Goal: Task Accomplishment & Management: Complete application form

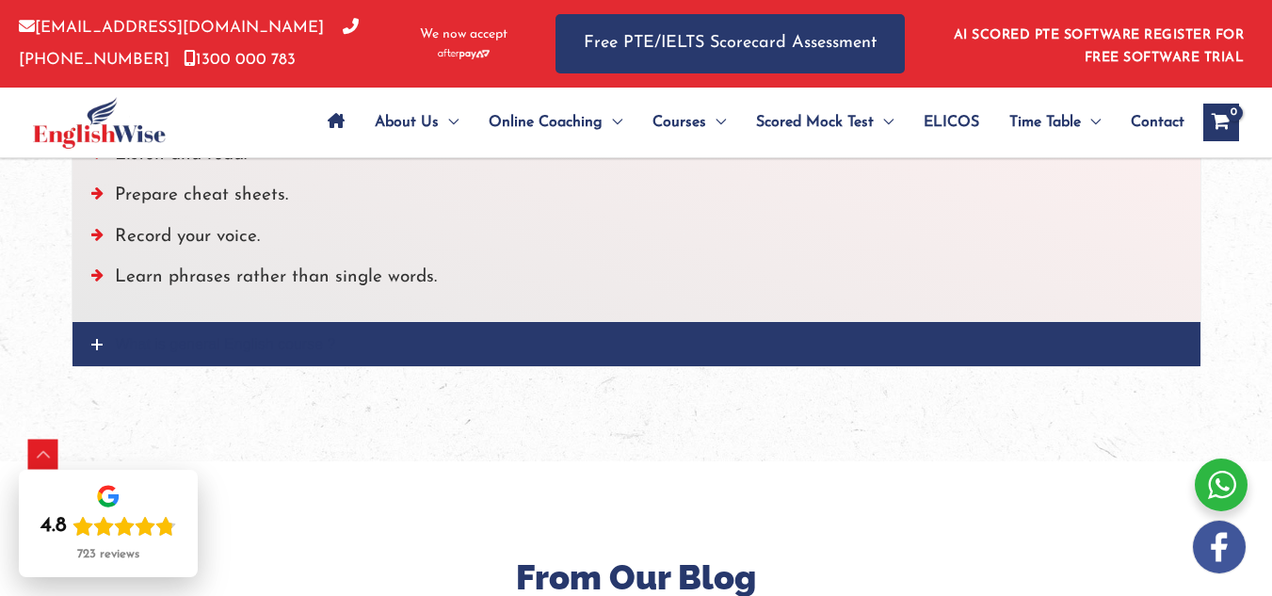
scroll to position [2542, 0]
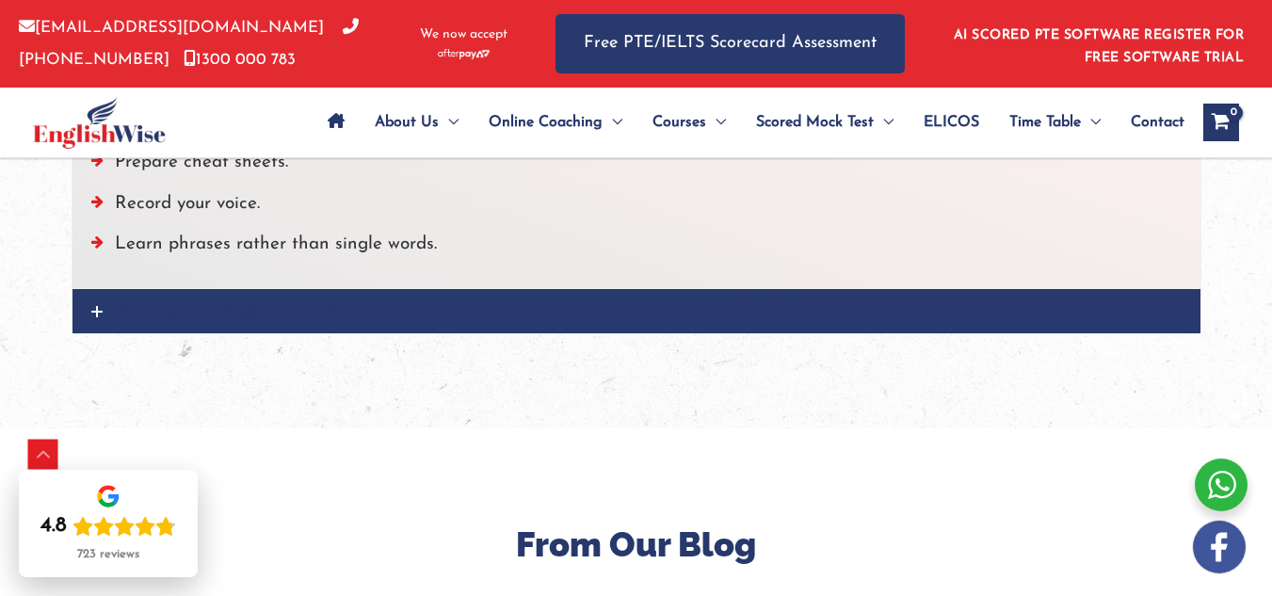
click at [103, 317] on icon at bounding box center [96, 311] width 11 height 11
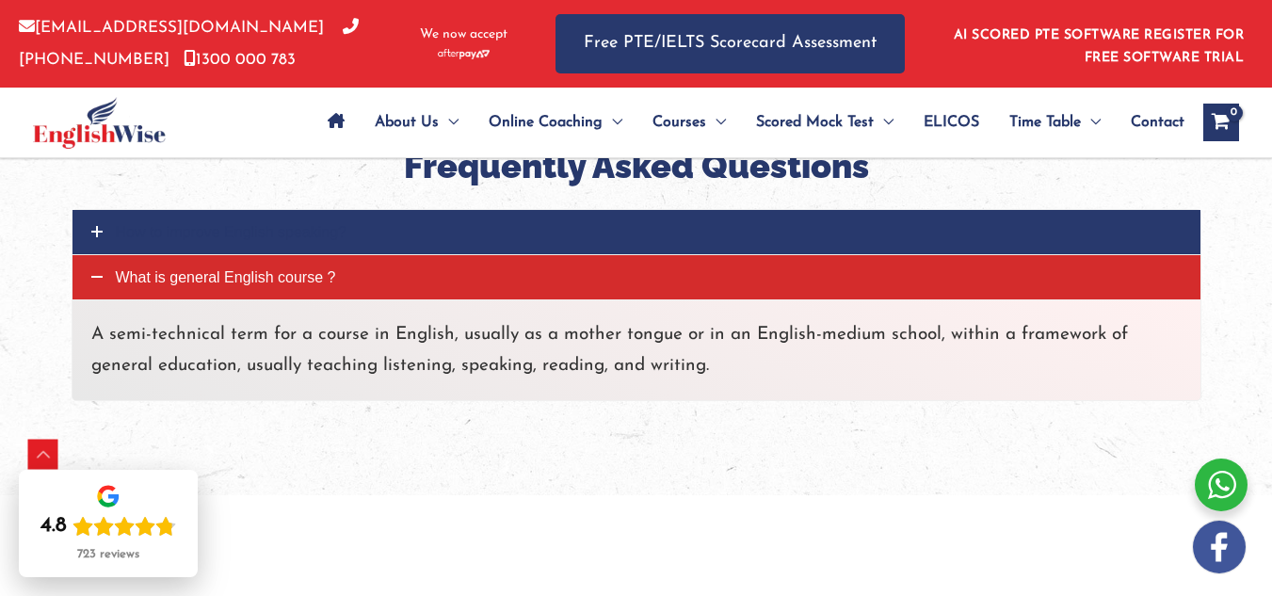
scroll to position [2260, 0]
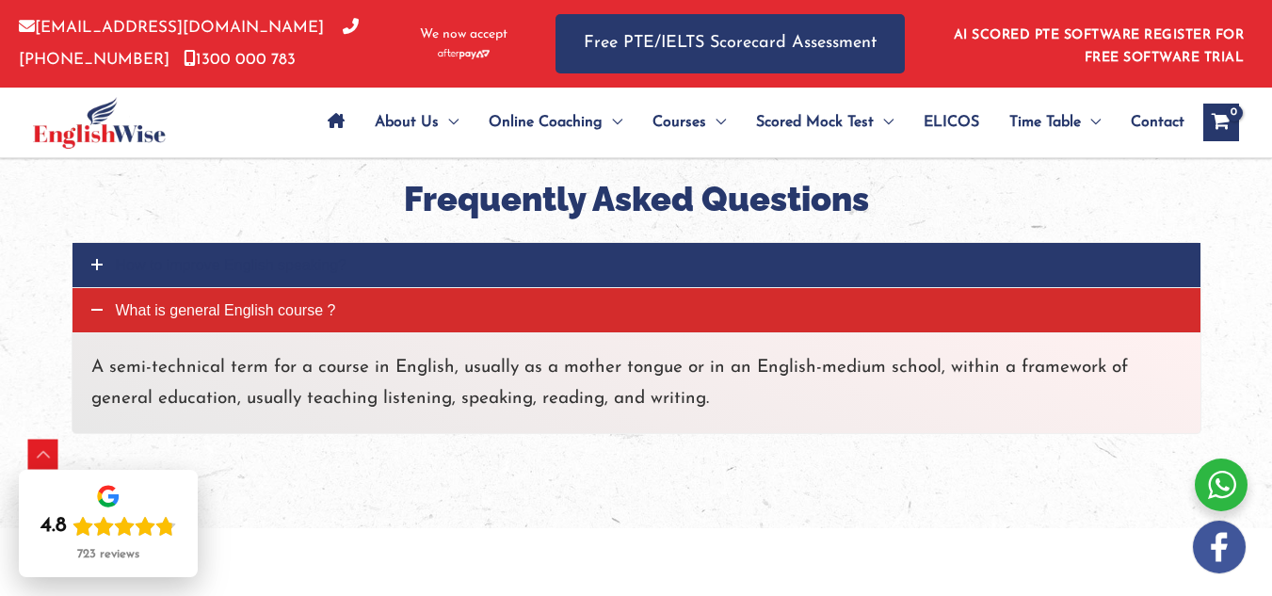
click at [103, 315] on icon at bounding box center [96, 309] width 11 height 11
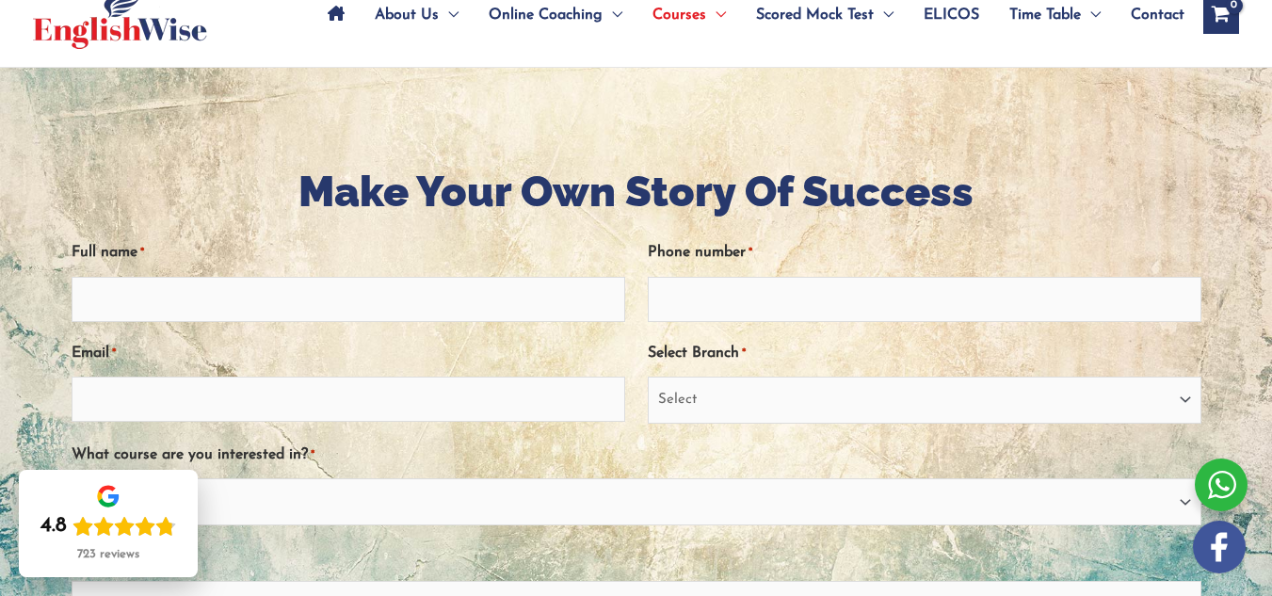
scroll to position [95, 0]
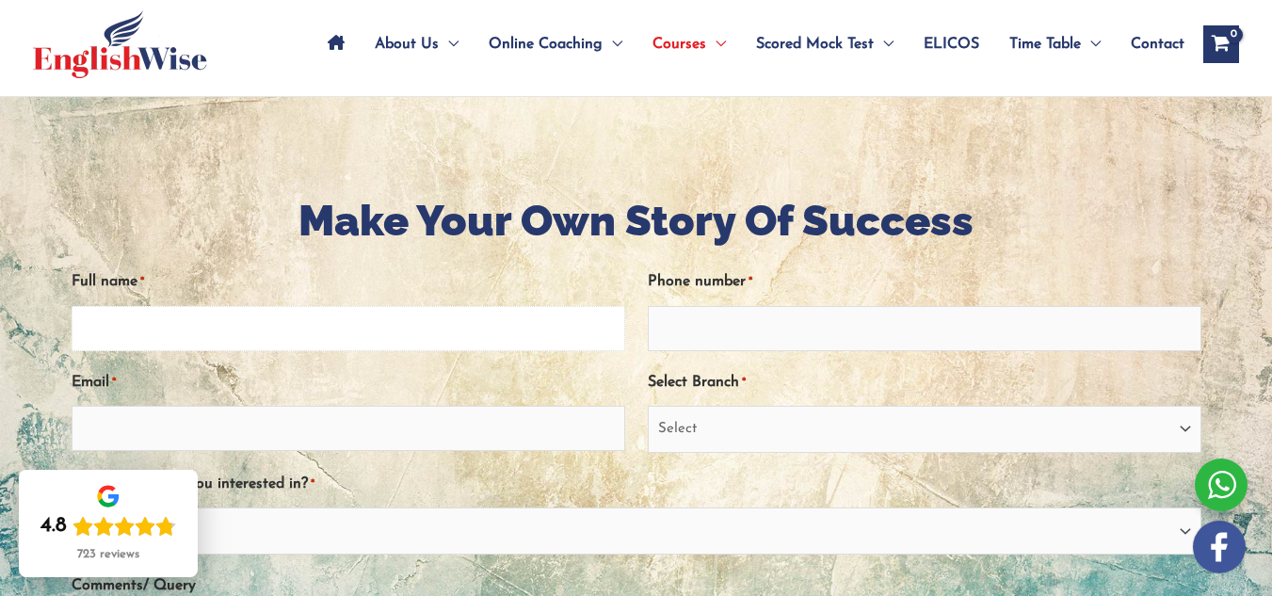
click at [411, 324] on input "Full name *" at bounding box center [349, 328] width 554 height 45
type input "r"
type input "Rocio Corral"
click at [785, 327] on input "Phone number *" at bounding box center [925, 328] width 554 height 45
type input "0451732411"
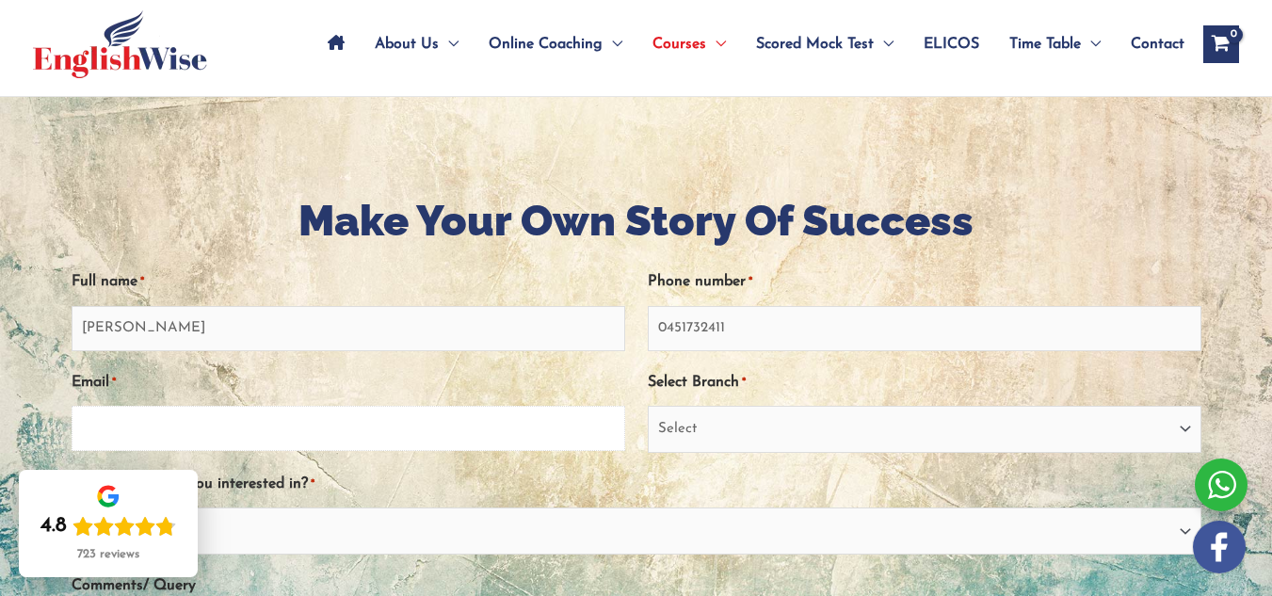
click at [359, 431] on input "Email *" at bounding box center [349, 428] width 554 height 45
type input "corralrocio.inst@gmail.com"
click at [713, 429] on select "Select Sydney City Center Sydney Parramatta EnglishWise Global Brisbane Gold Co…" at bounding box center [925, 429] width 554 height 47
select select "South Australia"
click at [648, 406] on select "Select Sydney City Center Sydney Parramatta EnglishWise Global Brisbane Gold Co…" at bounding box center [925, 429] width 554 height 47
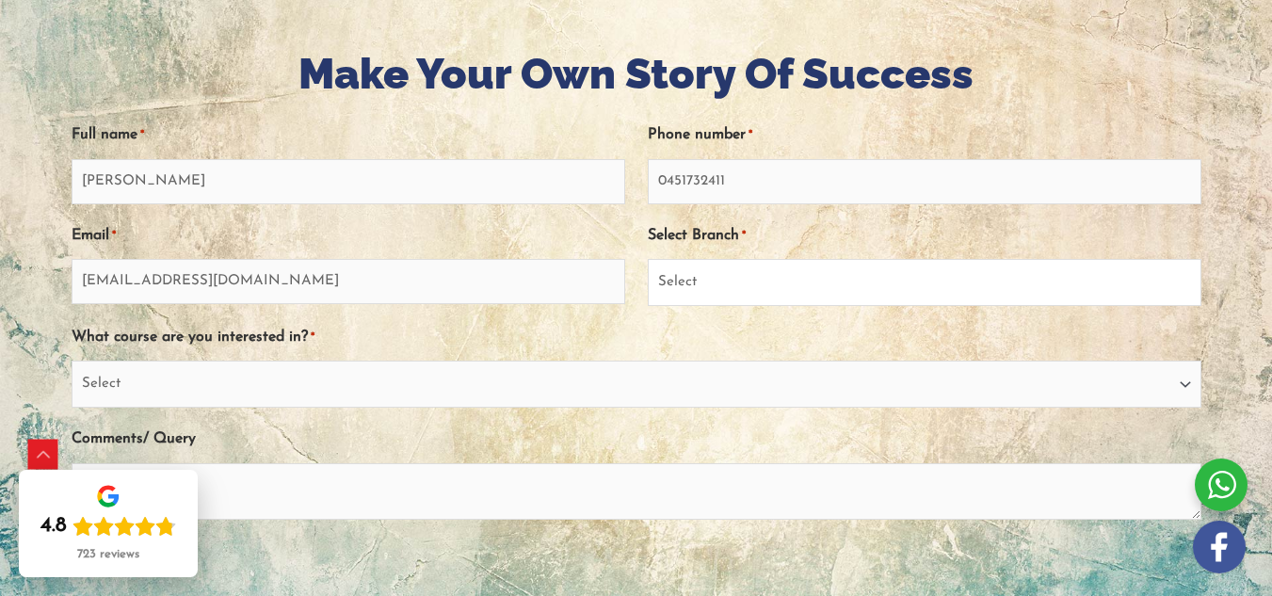
scroll to position [283, 0]
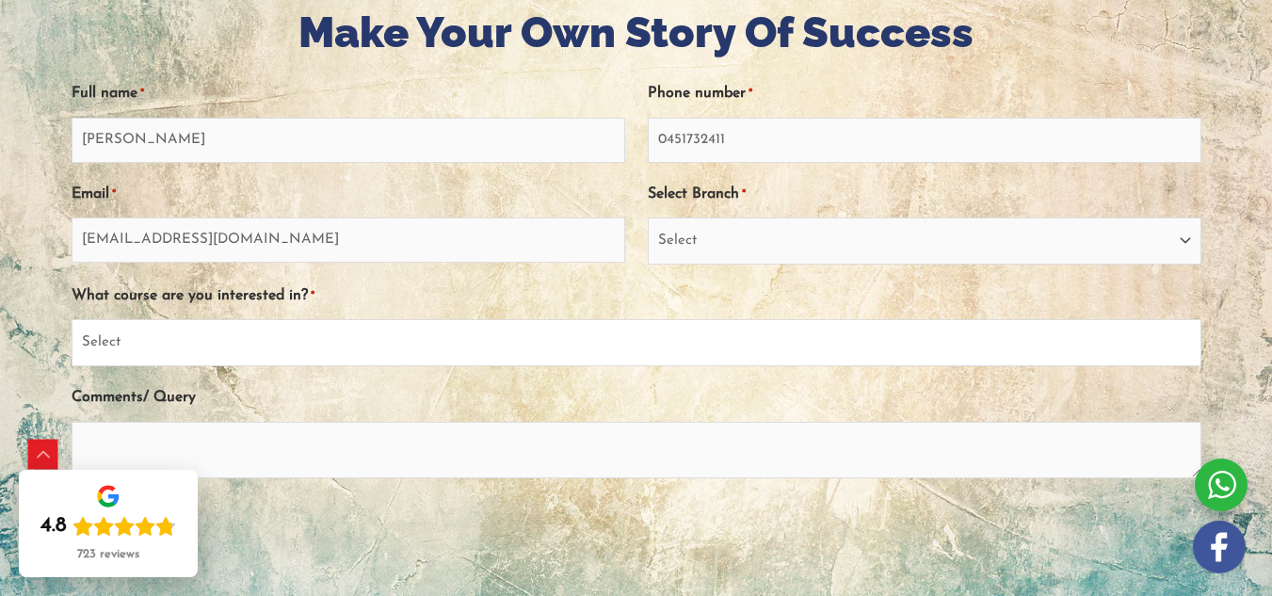
click at [224, 345] on select "Select PTE NAATI IELTS OET General English" at bounding box center [637, 342] width 1130 height 47
select select "General English"
click at [85, 319] on select "Select PTE NAATI IELTS OET General English" at bounding box center [637, 342] width 1130 height 47
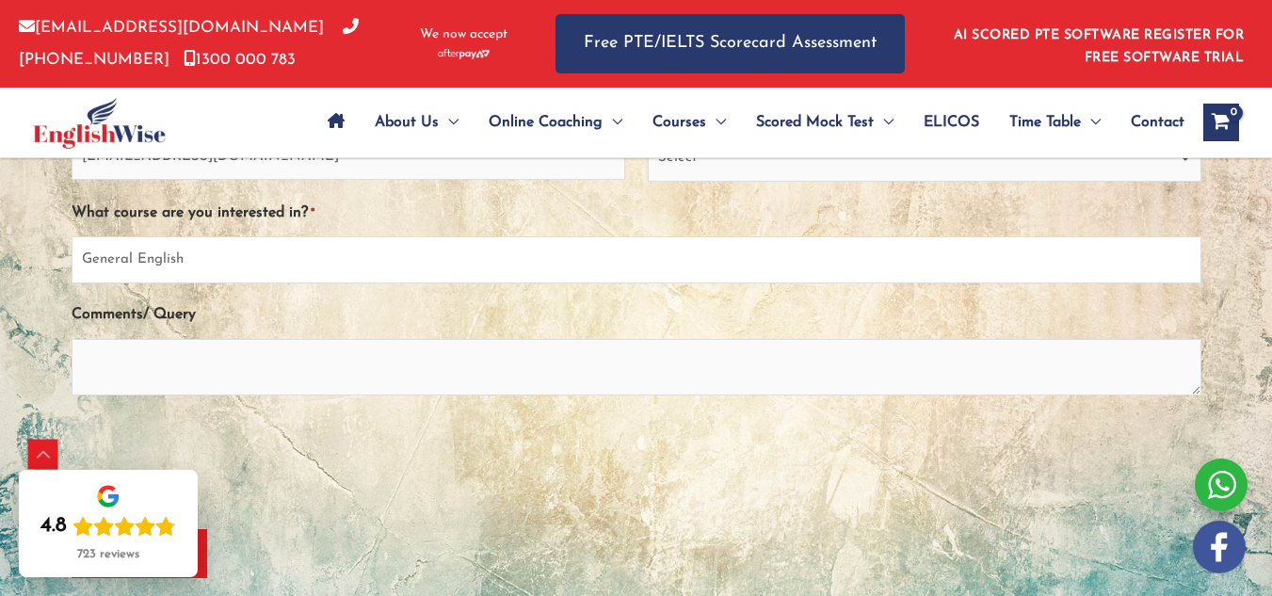
scroll to position [378, 0]
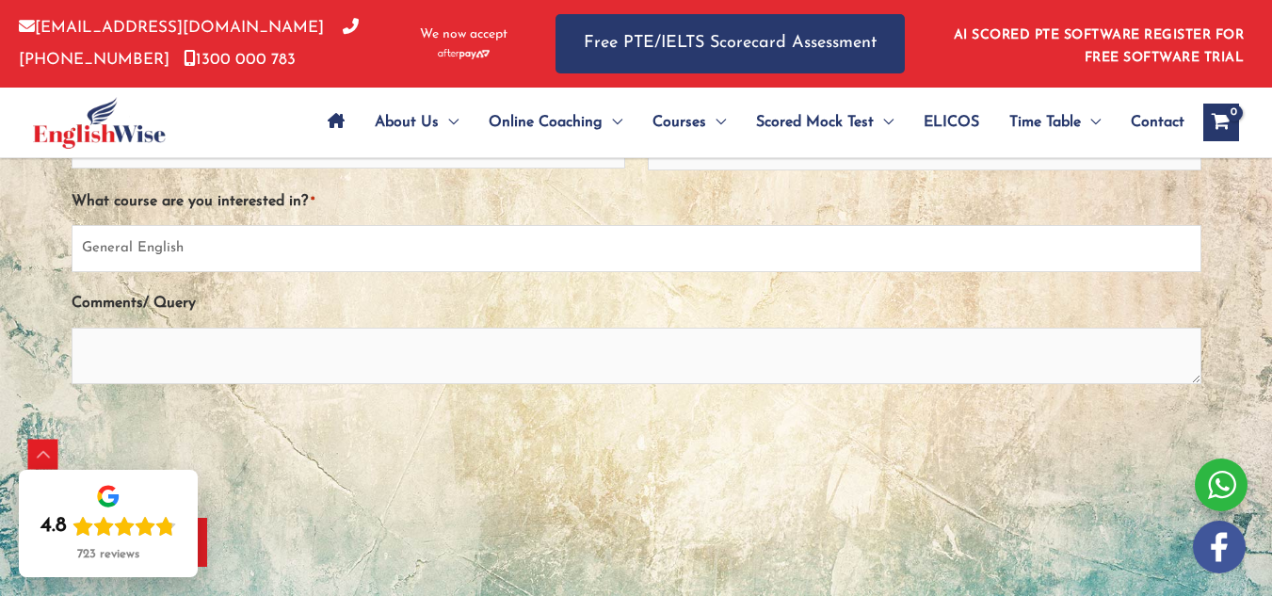
click at [293, 243] on select "Select PTE NAATI IELTS OET General English" at bounding box center [637, 248] width 1130 height 47
click at [85, 225] on select "Select PTE NAATI IELTS OET General English" at bounding box center [637, 248] width 1130 height 47
click at [206, 353] on textarea "Comments/ Query" at bounding box center [637, 356] width 1130 height 56
type textarea "G"
type textarea "I"
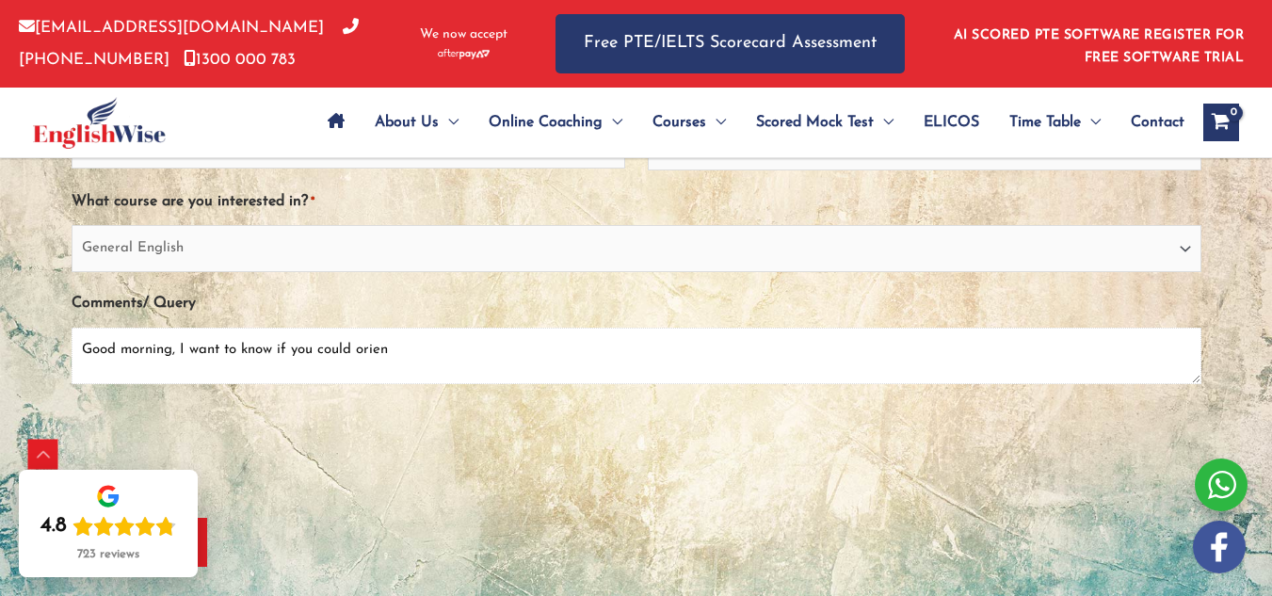
drag, startPoint x: 407, startPoint y: 349, endPoint x: 374, endPoint y: 355, distance: 33.4
click at [371, 356] on textarea "Good morning, I want to know if you could orien" at bounding box center [637, 356] width 1130 height 56
click at [483, 353] on textarea "Good morning, I want to know if you could guide me" at bounding box center [637, 356] width 1130 height 56
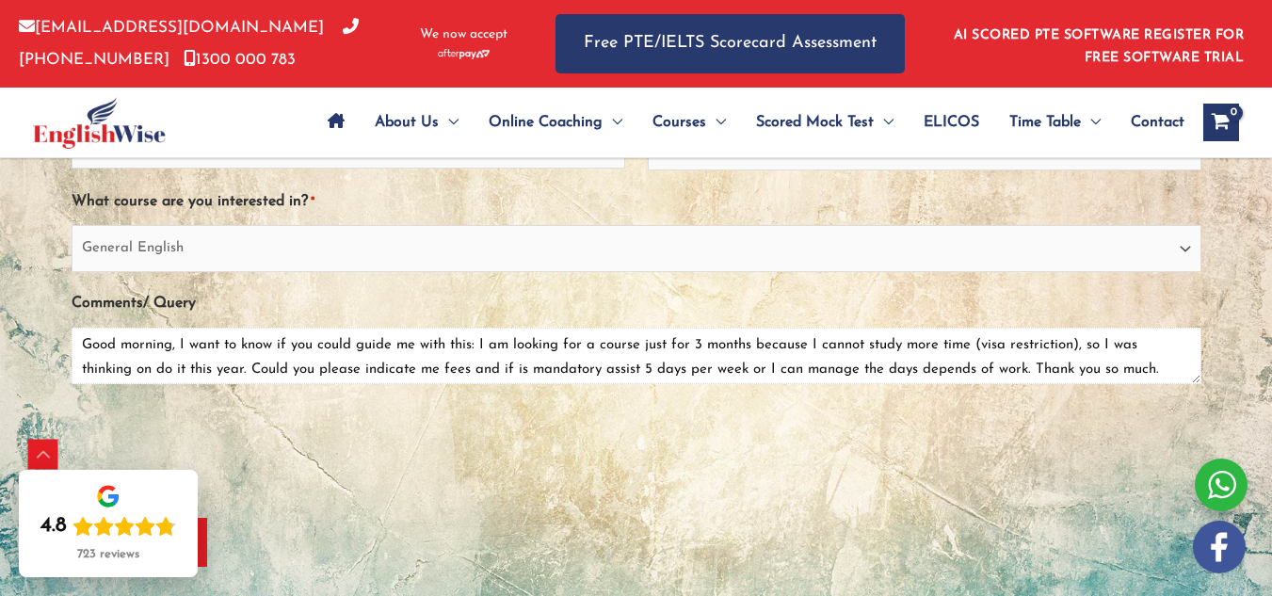
scroll to position [0, 0]
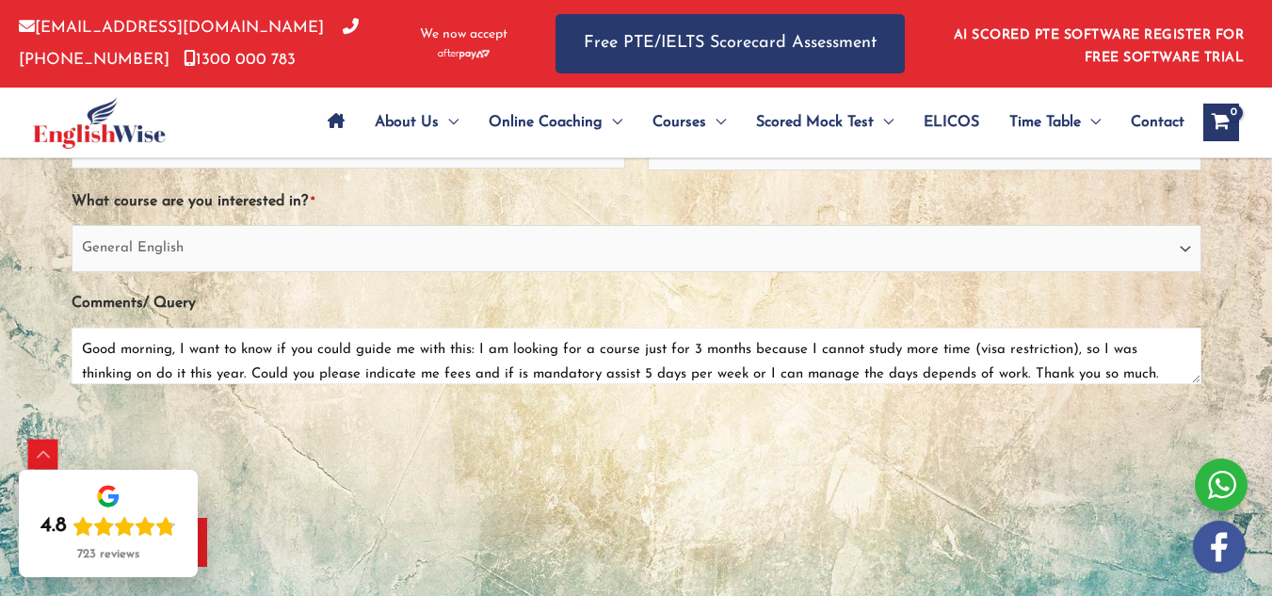
click at [608, 346] on textarea "Good morning, I want to know if you could guide me with this: I am looking for …" at bounding box center [637, 356] width 1130 height 56
click at [759, 367] on textarea "Good morning, I want to know if you could guide me with this: I am looking for …" at bounding box center [637, 356] width 1130 height 56
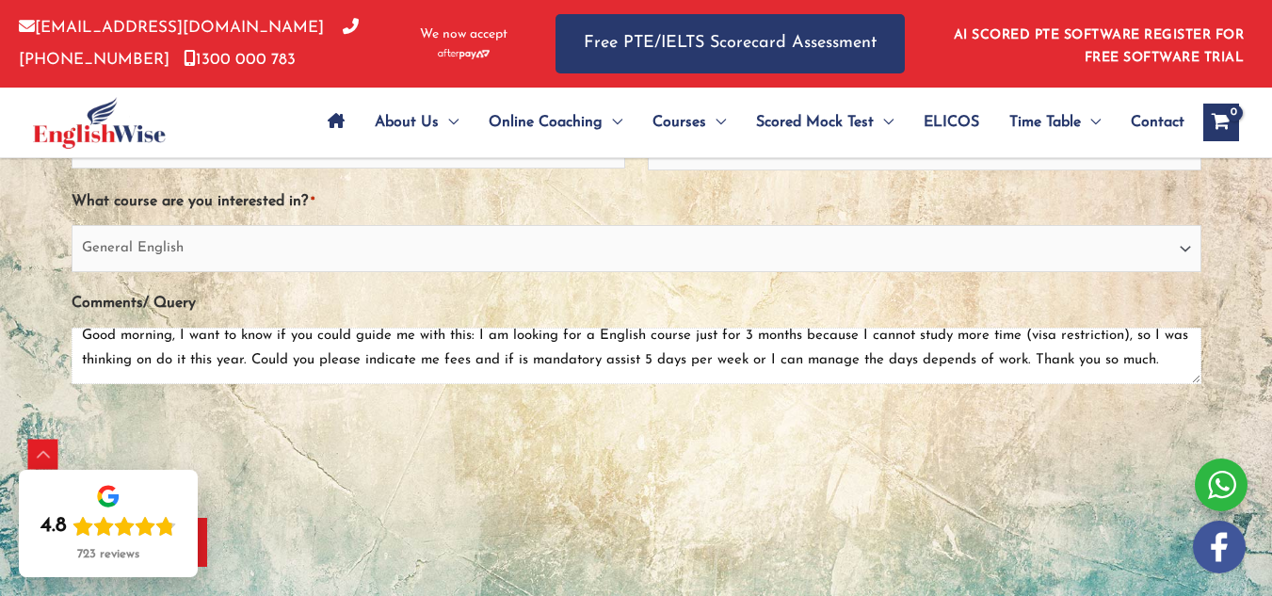
click at [204, 332] on textarea "Good morning, I want to know if you could guide me with this: I am looking for …" at bounding box center [637, 356] width 1130 height 56
click at [218, 335] on textarea "Good morning, I want to know if you could guide me with this: I am looking for …" at bounding box center [637, 356] width 1130 height 56
type textarea "Good morning, I want to know if you could guide me with this: I am looking for …"
click at [174, 361] on textarea "Good morning, I want to know if you could guide me with this: I am looking for …" at bounding box center [637, 356] width 1130 height 56
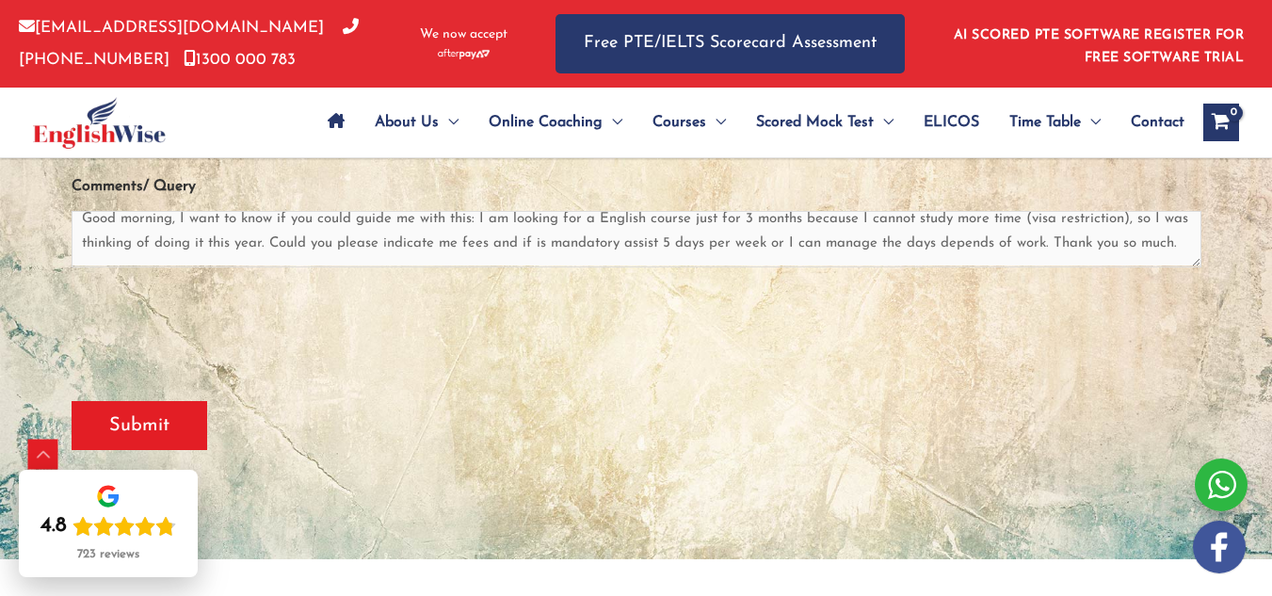
scroll to position [566, 0]
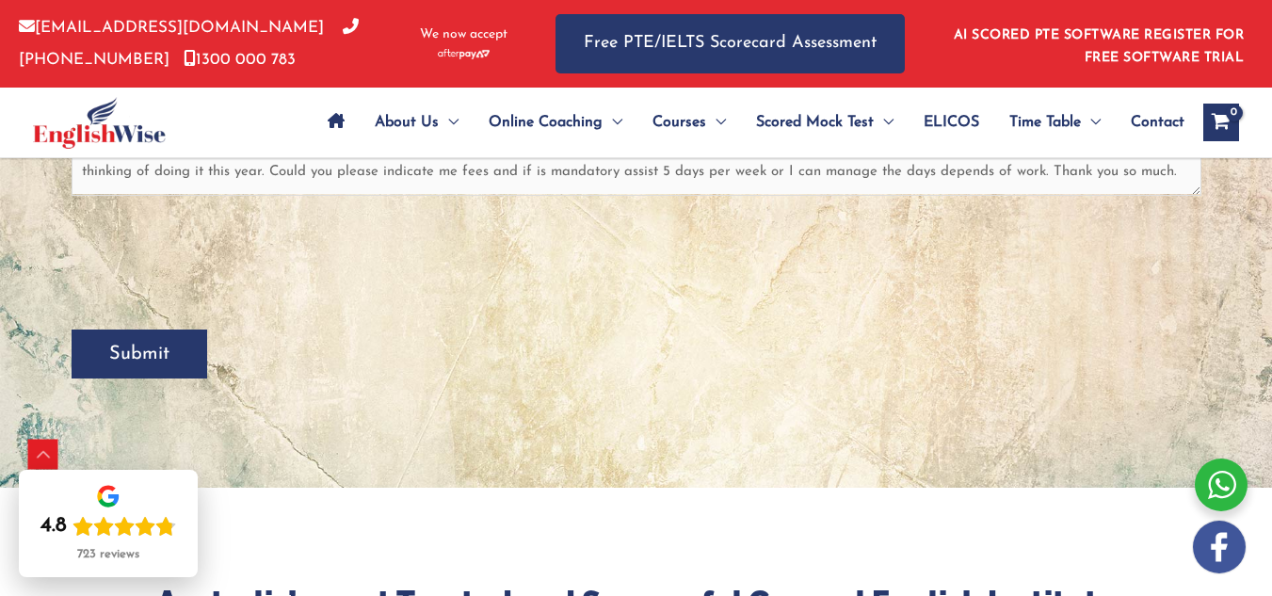
click at [191, 330] on input "Submit" at bounding box center [140, 353] width 136 height 49
